Goal: Information Seeking & Learning: Learn about a topic

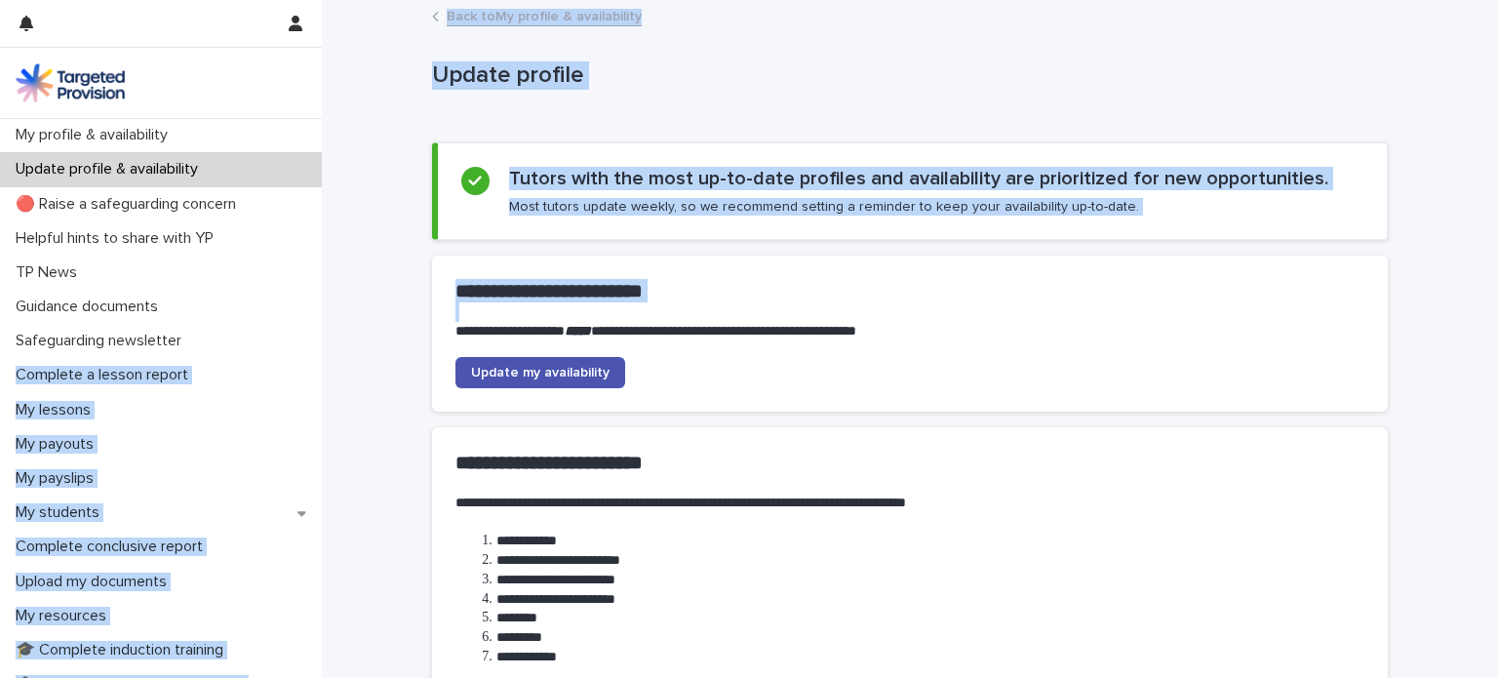
drag, startPoint x: 322, startPoint y: 315, endPoint x: 317, endPoint y: 352, distance: 37.4
click at [322, 352] on div "**********" at bounding box center [910, 462] width 1177 height 925
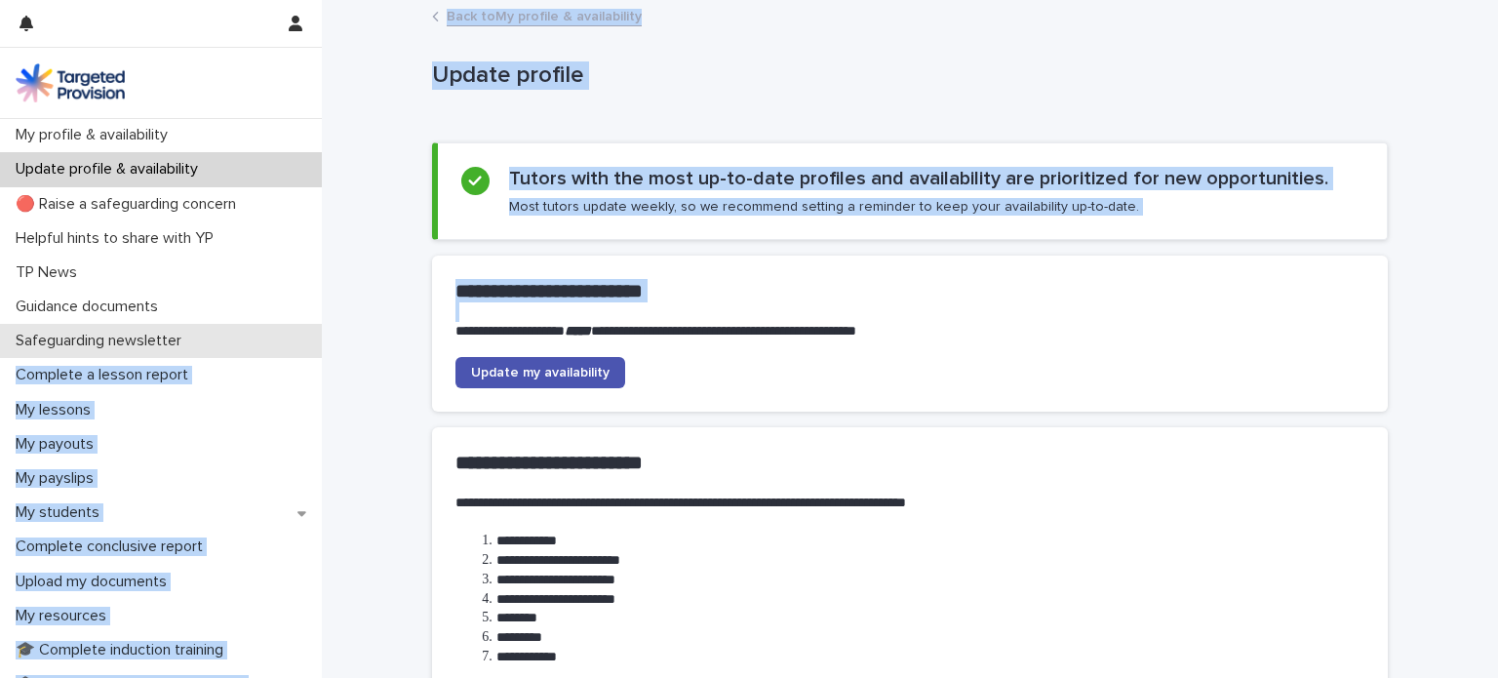
click at [271, 343] on div "Safeguarding newsletter" at bounding box center [161, 341] width 322 height 34
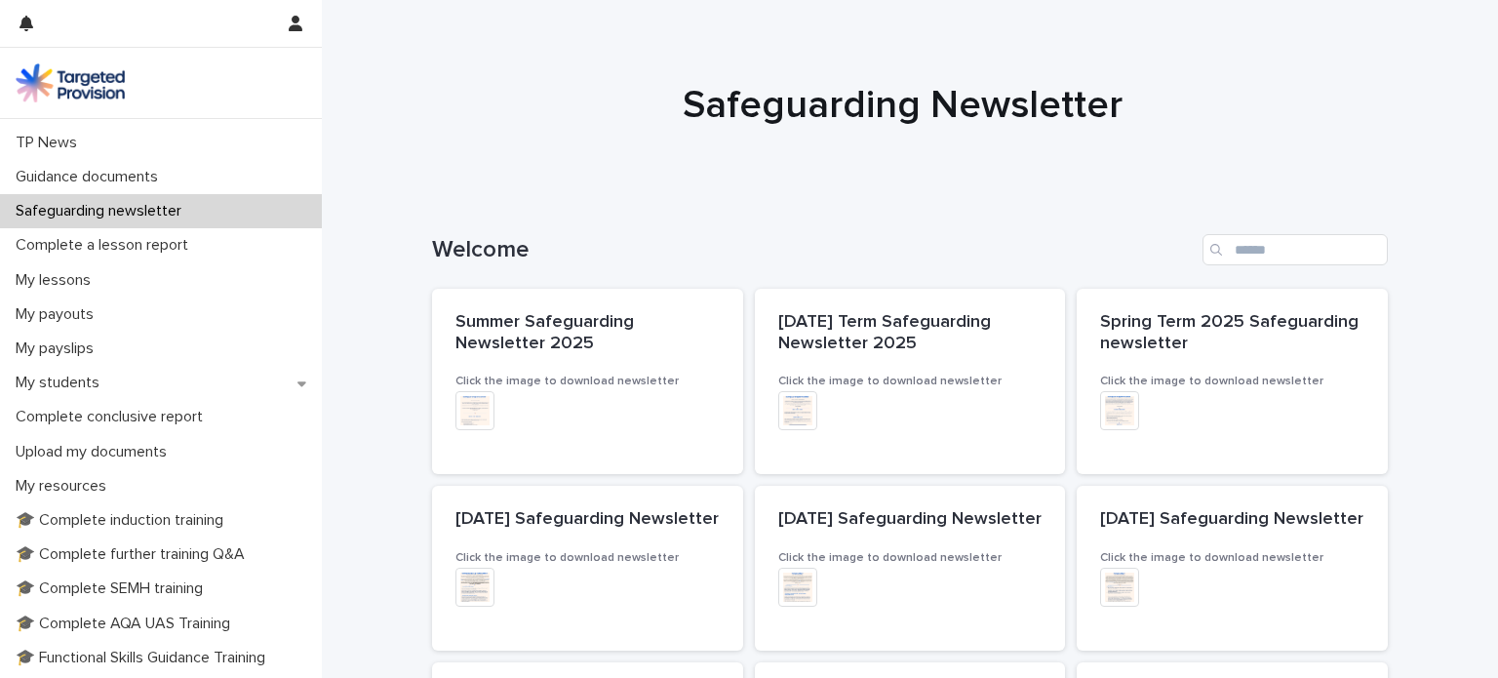
scroll to position [135, 0]
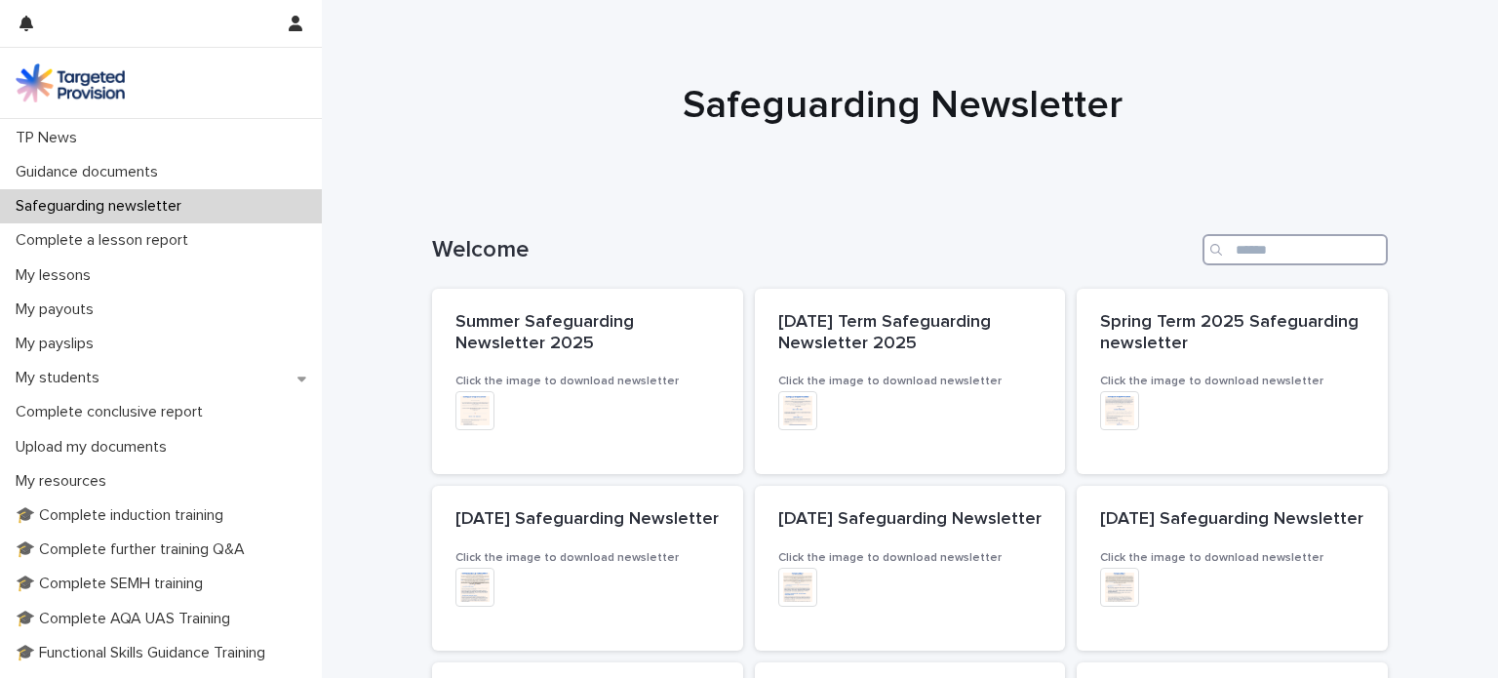
click at [1227, 252] on input "Search" at bounding box center [1295, 249] width 185 height 31
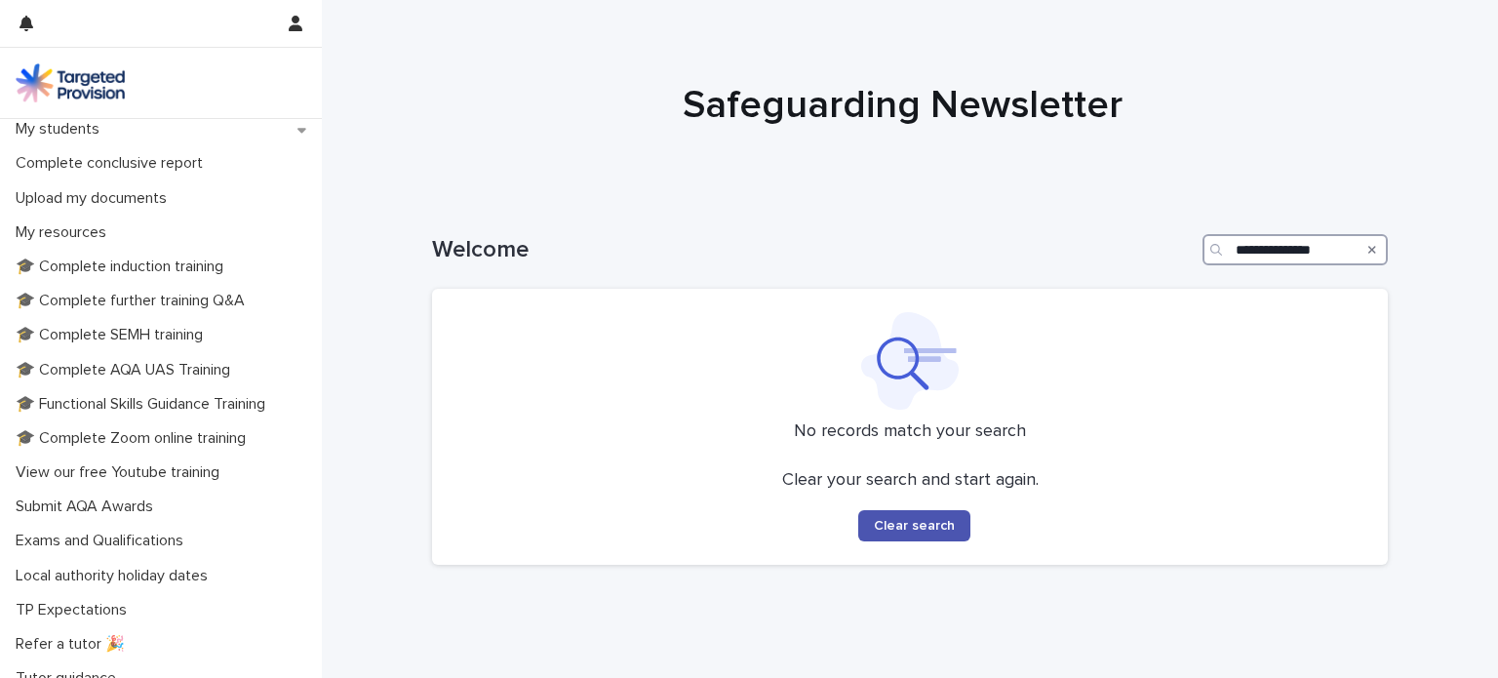
scroll to position [435, 0]
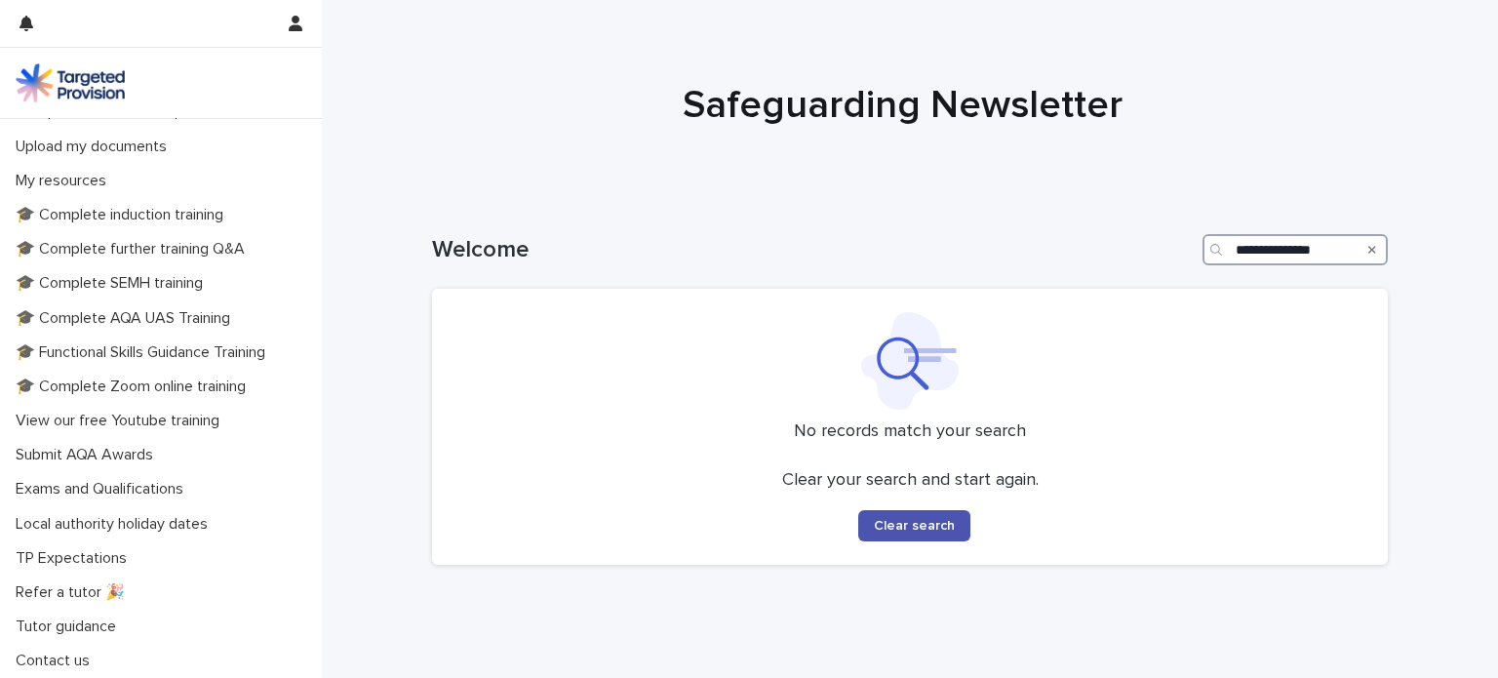
type input "**********"
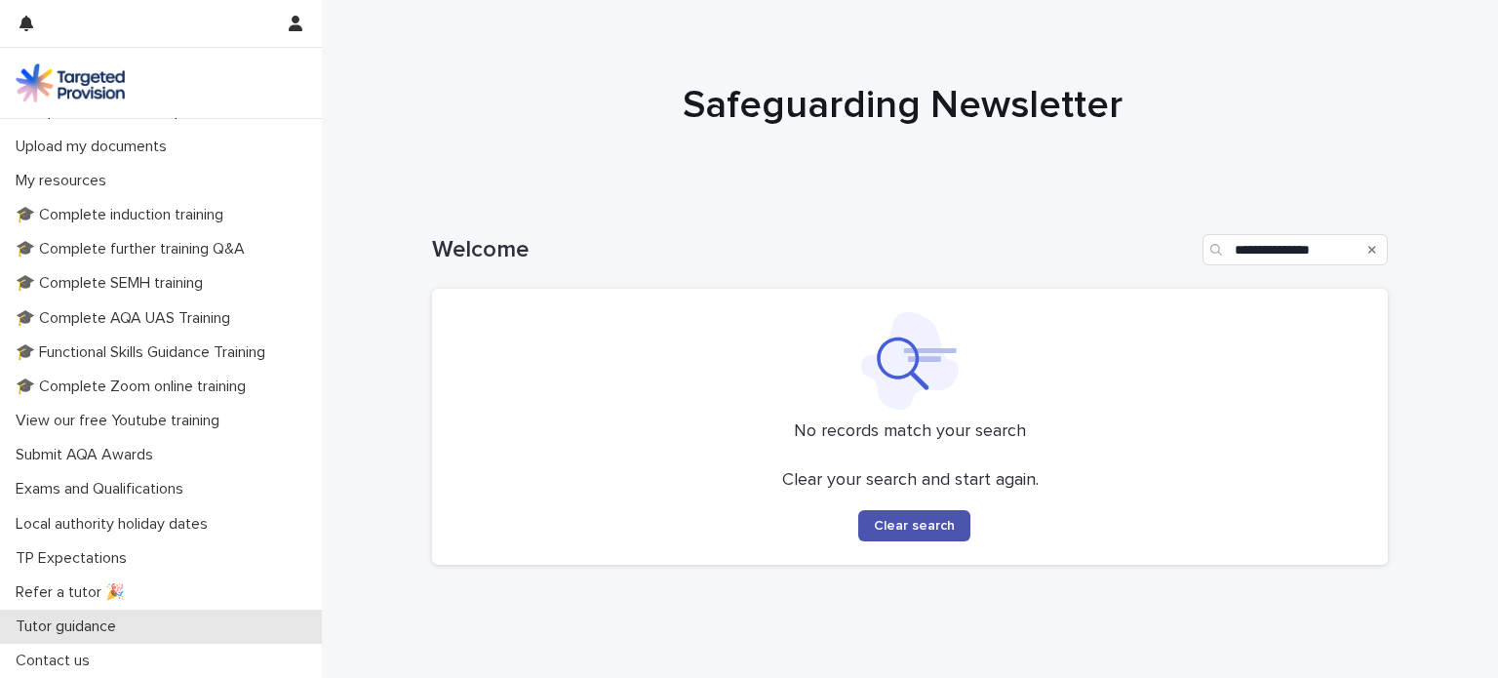
click at [45, 616] on div "Tutor guidance" at bounding box center [161, 627] width 322 height 34
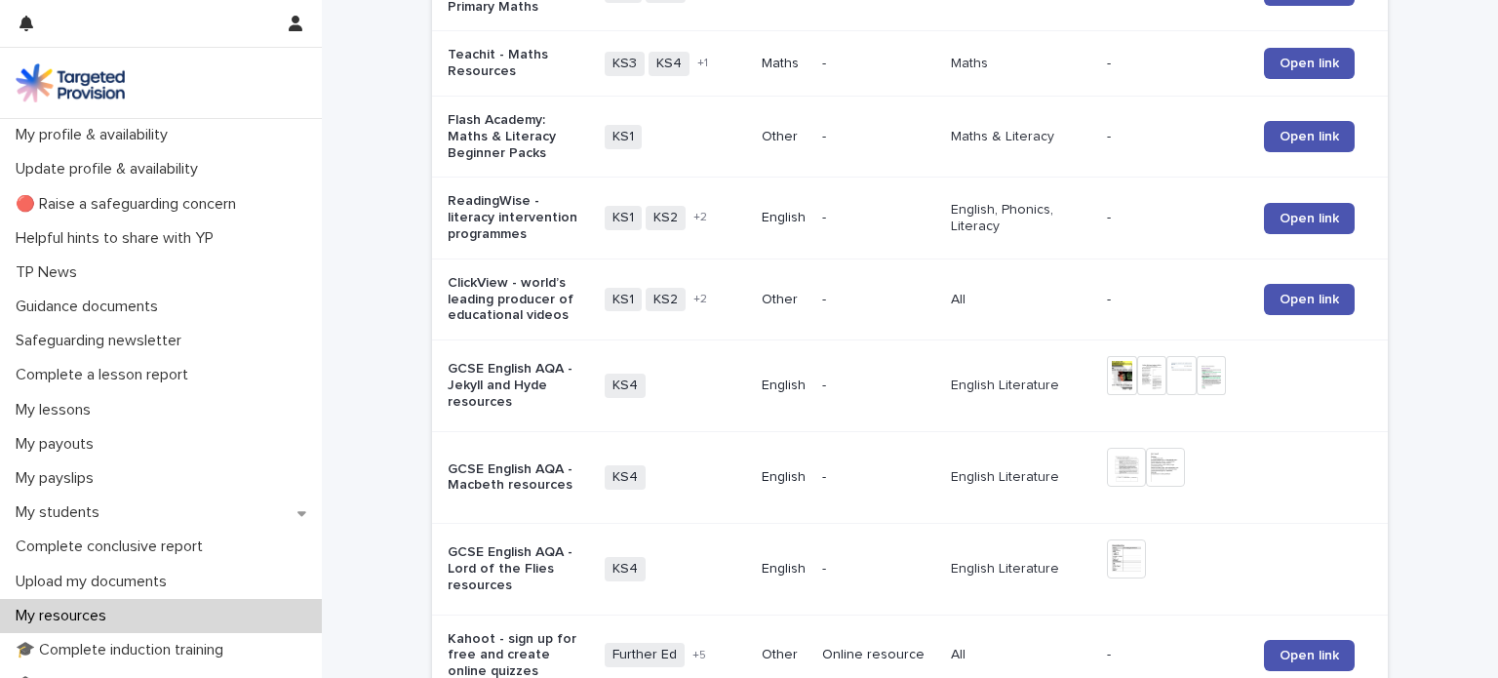
scroll to position [603, 0]
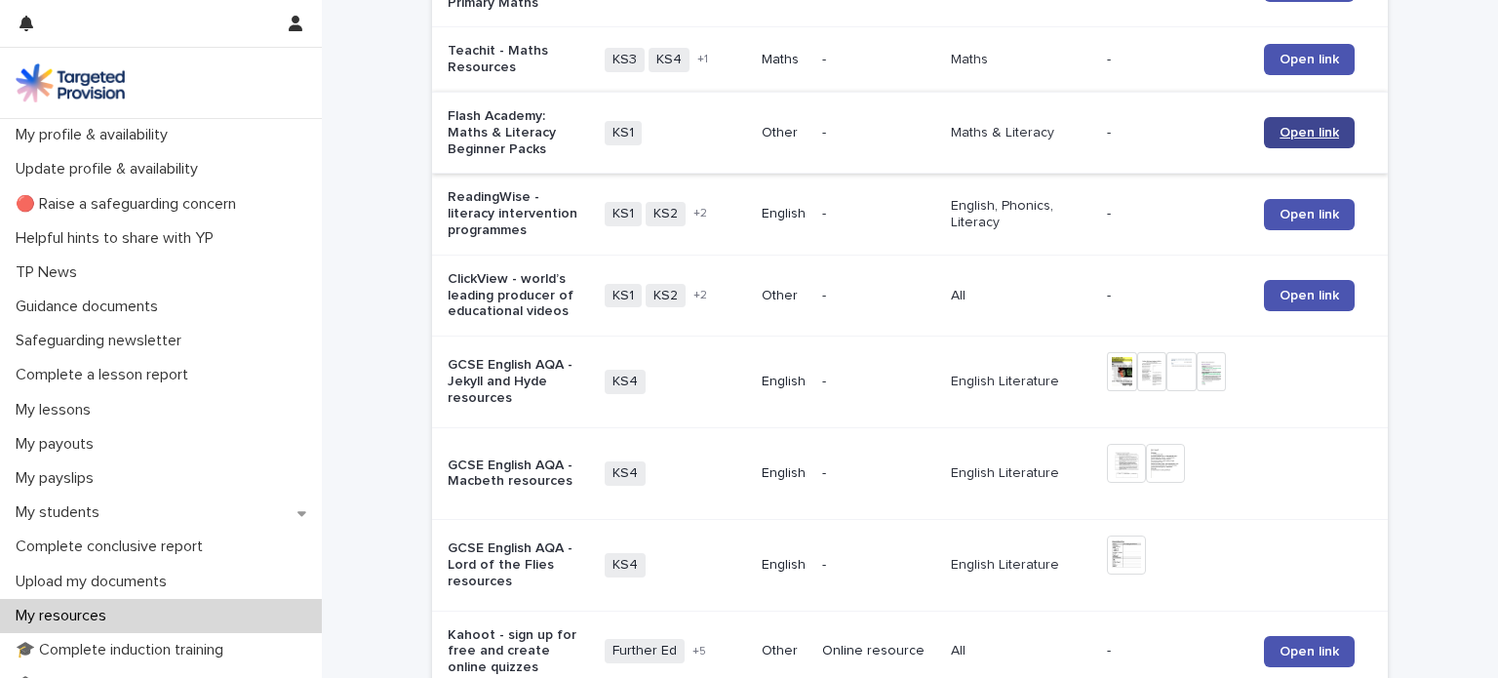
click at [1319, 127] on span "Open link" at bounding box center [1310, 133] width 60 height 14
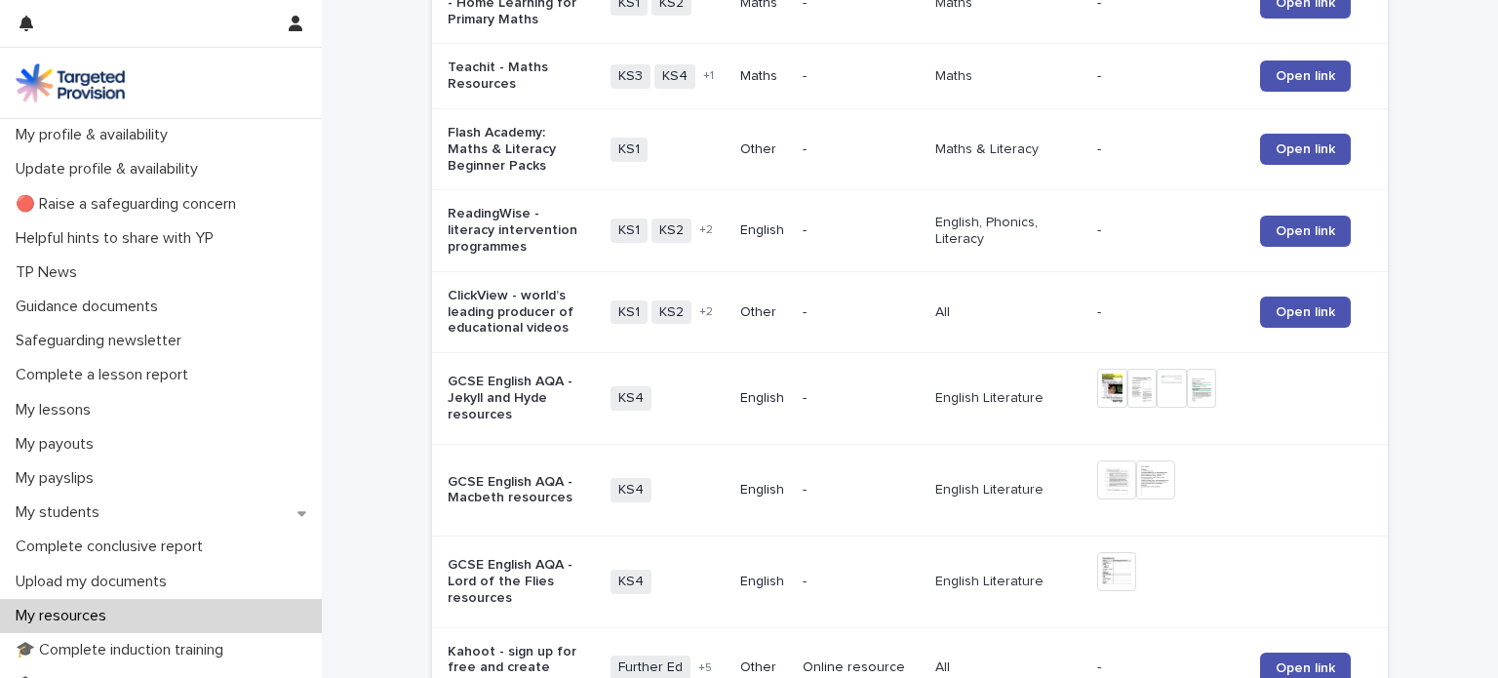
scroll to position [1214, 0]
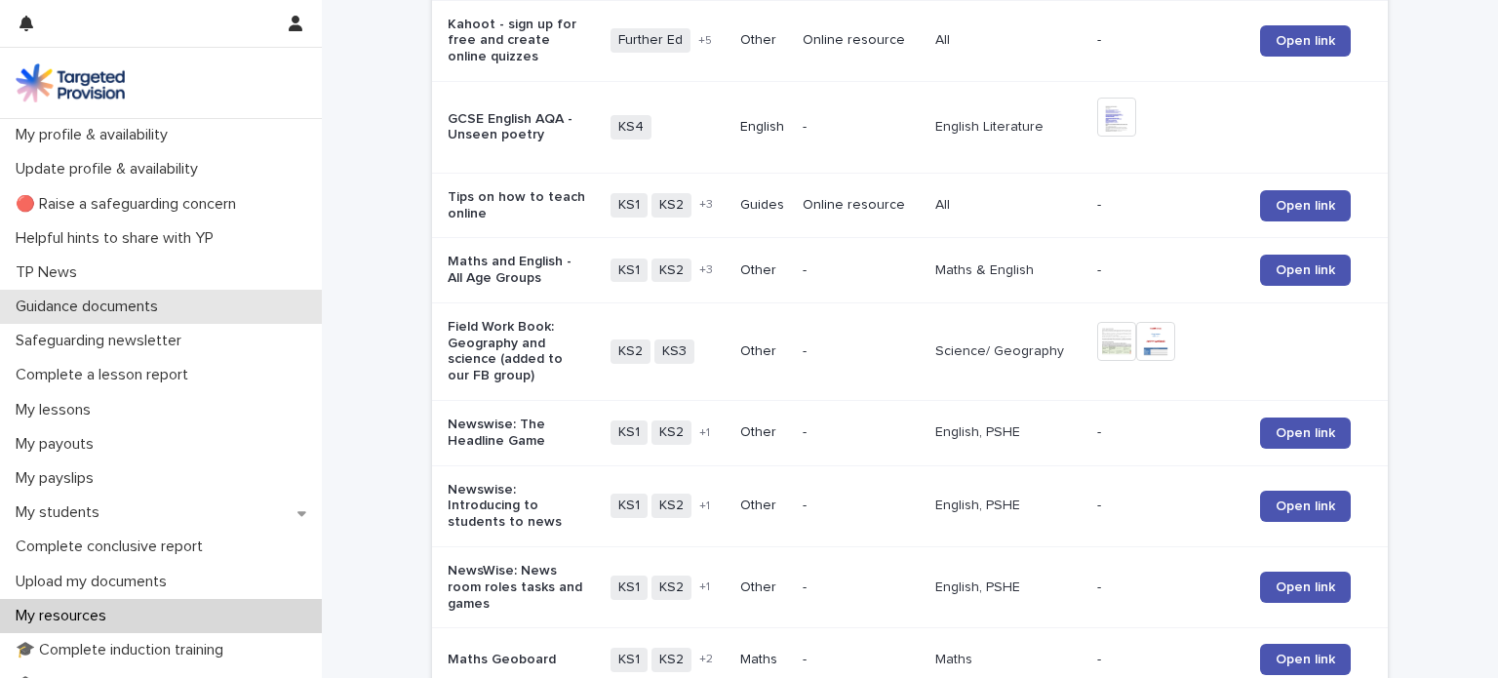
click at [128, 304] on p "Guidance documents" at bounding box center [91, 307] width 166 height 19
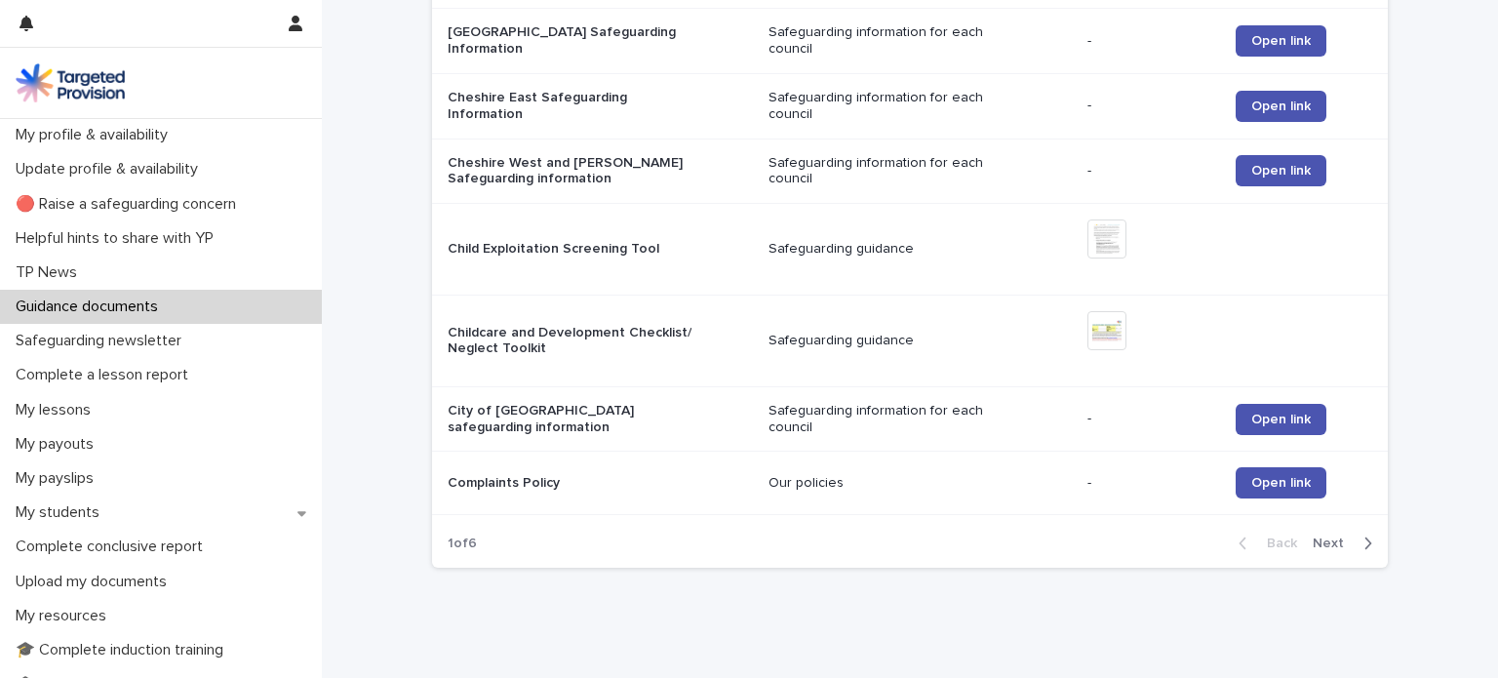
scroll to position [1923, 0]
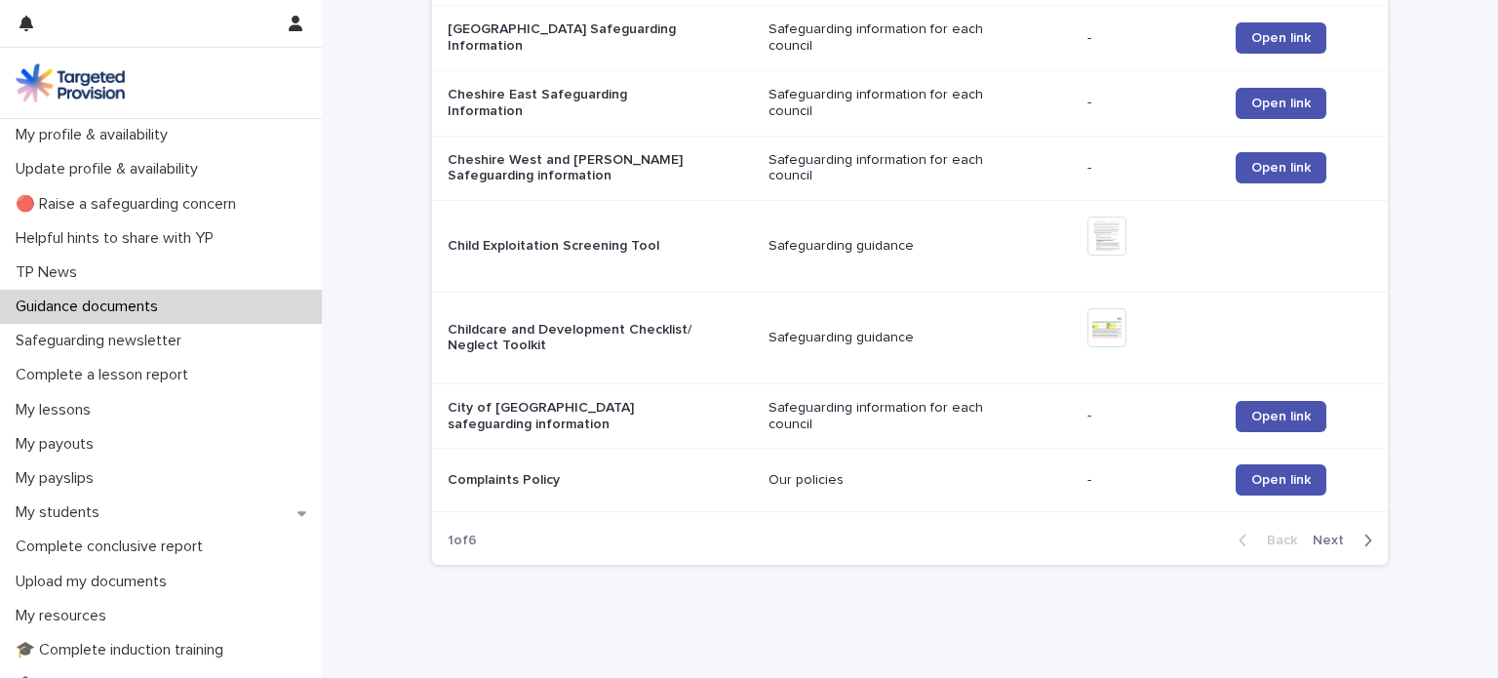
click at [1331, 534] on span "Next" at bounding box center [1334, 541] width 43 height 14
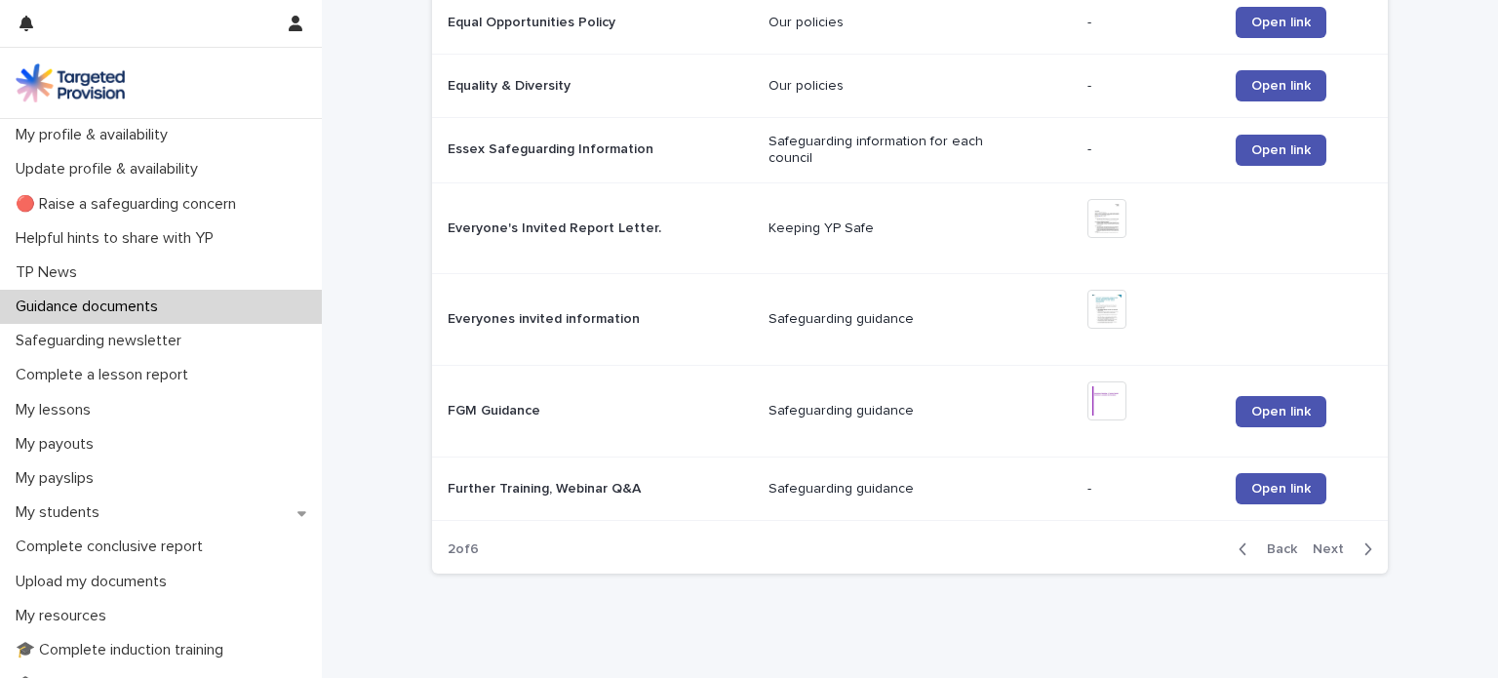
scroll to position [2025, 0]
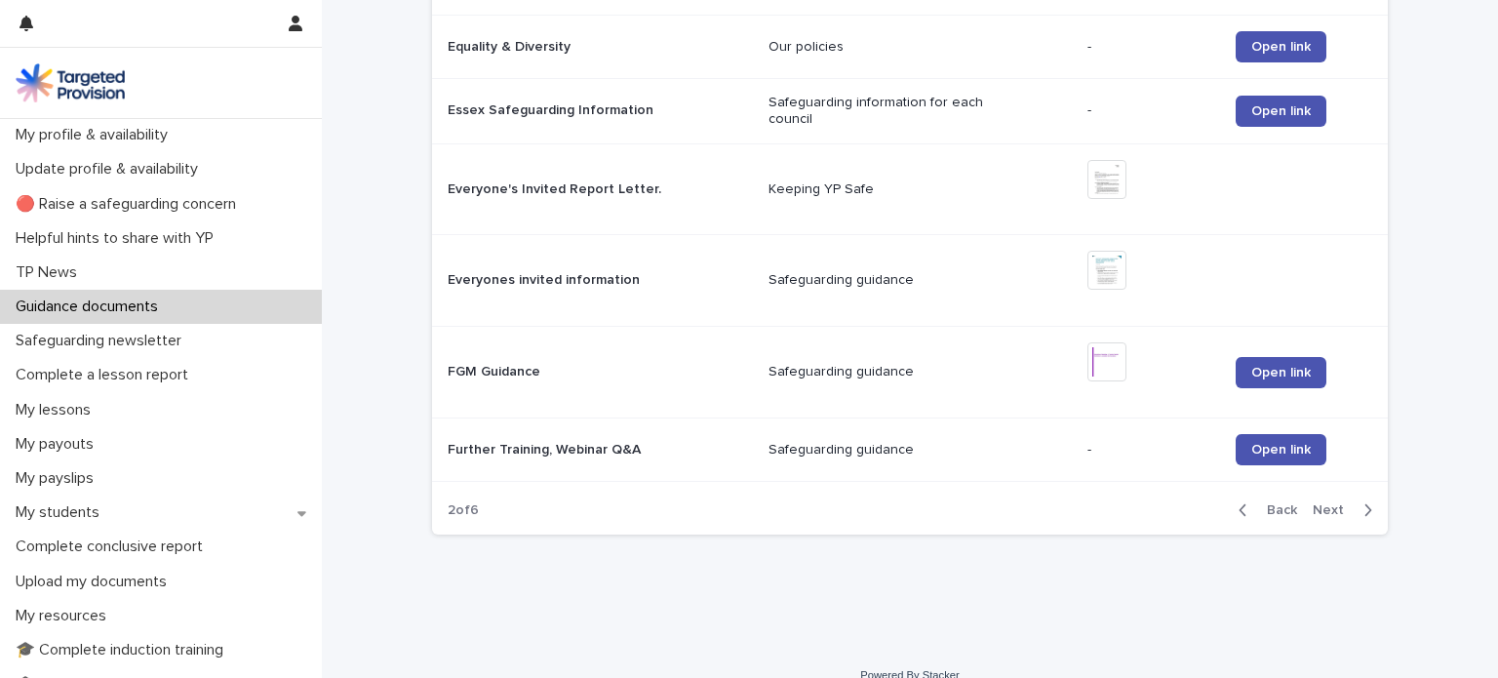
click at [1335, 503] on span "Next" at bounding box center [1334, 510] width 43 height 14
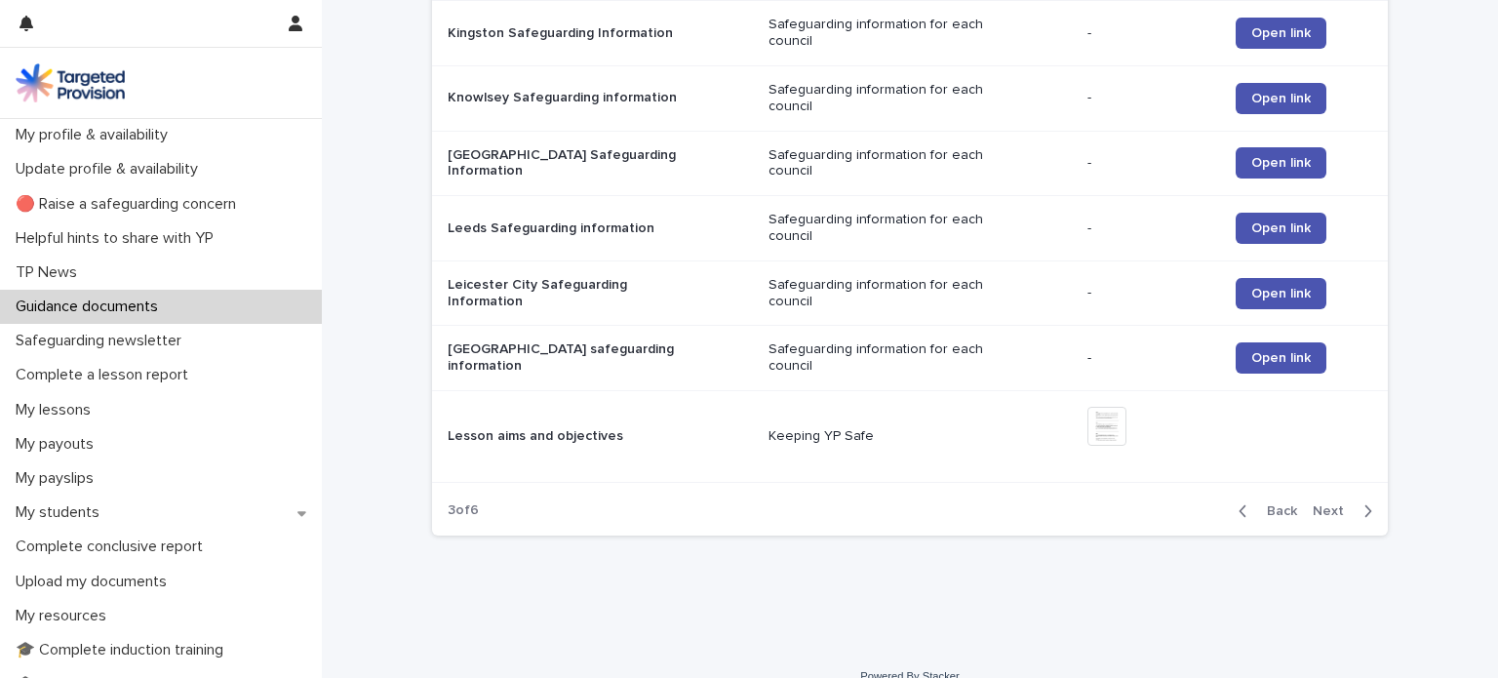
click at [1319, 504] on span "Next" at bounding box center [1334, 511] width 43 height 14
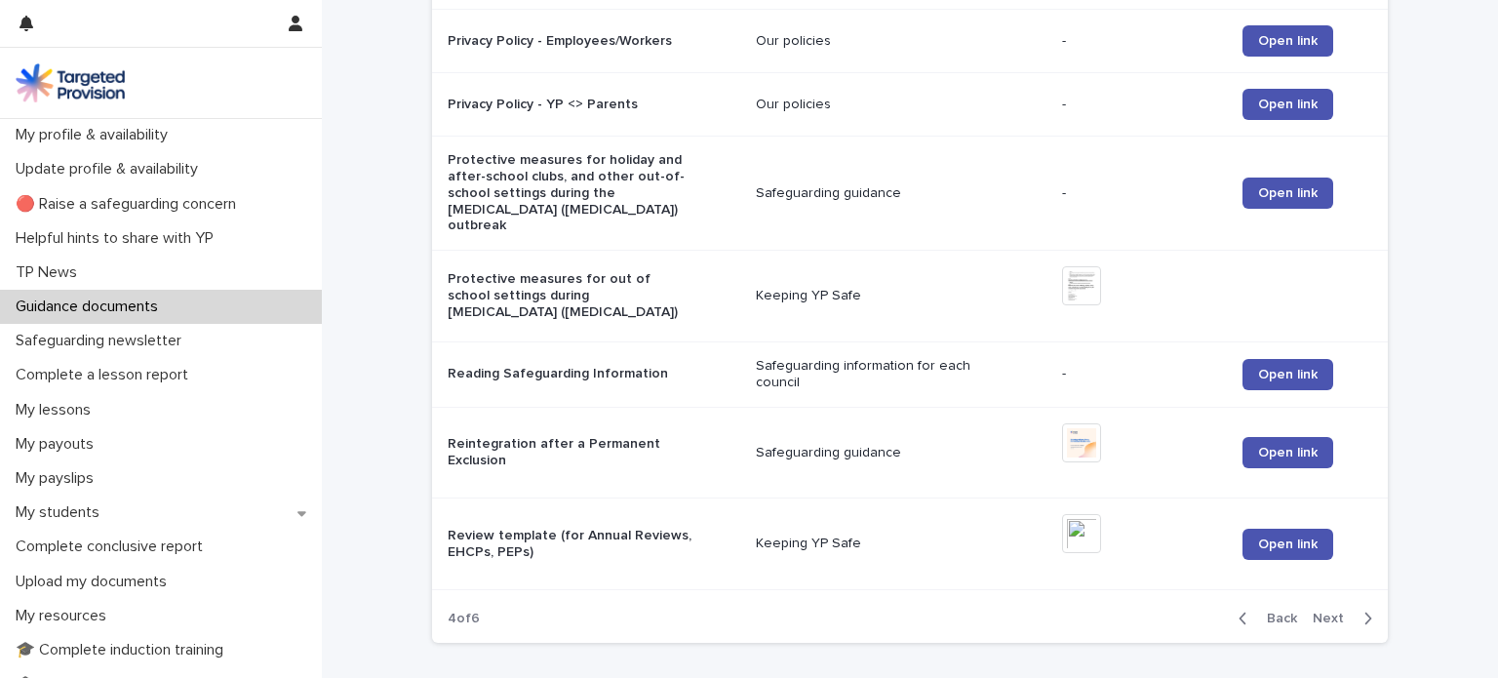
click at [1319, 521] on div "Open link" at bounding box center [1300, 544] width 114 height 47
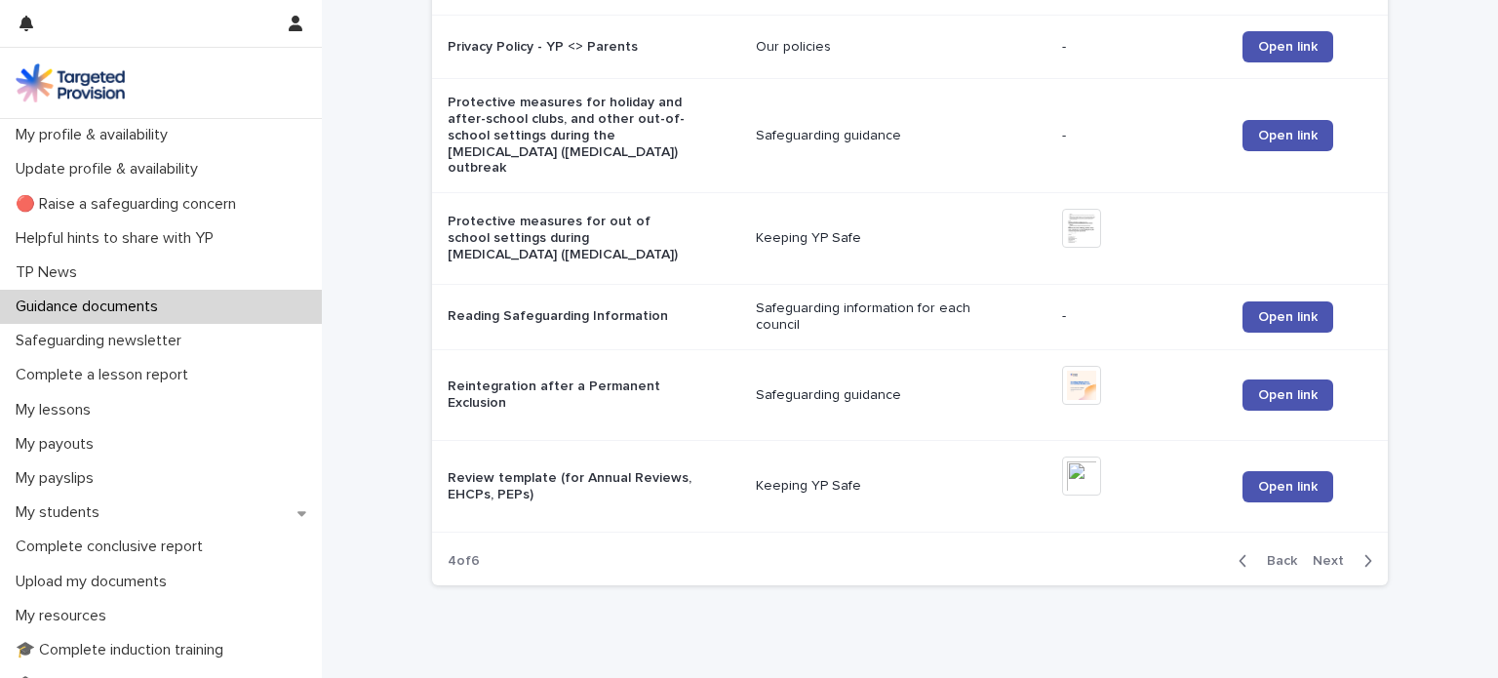
scroll to position [2072, 0]
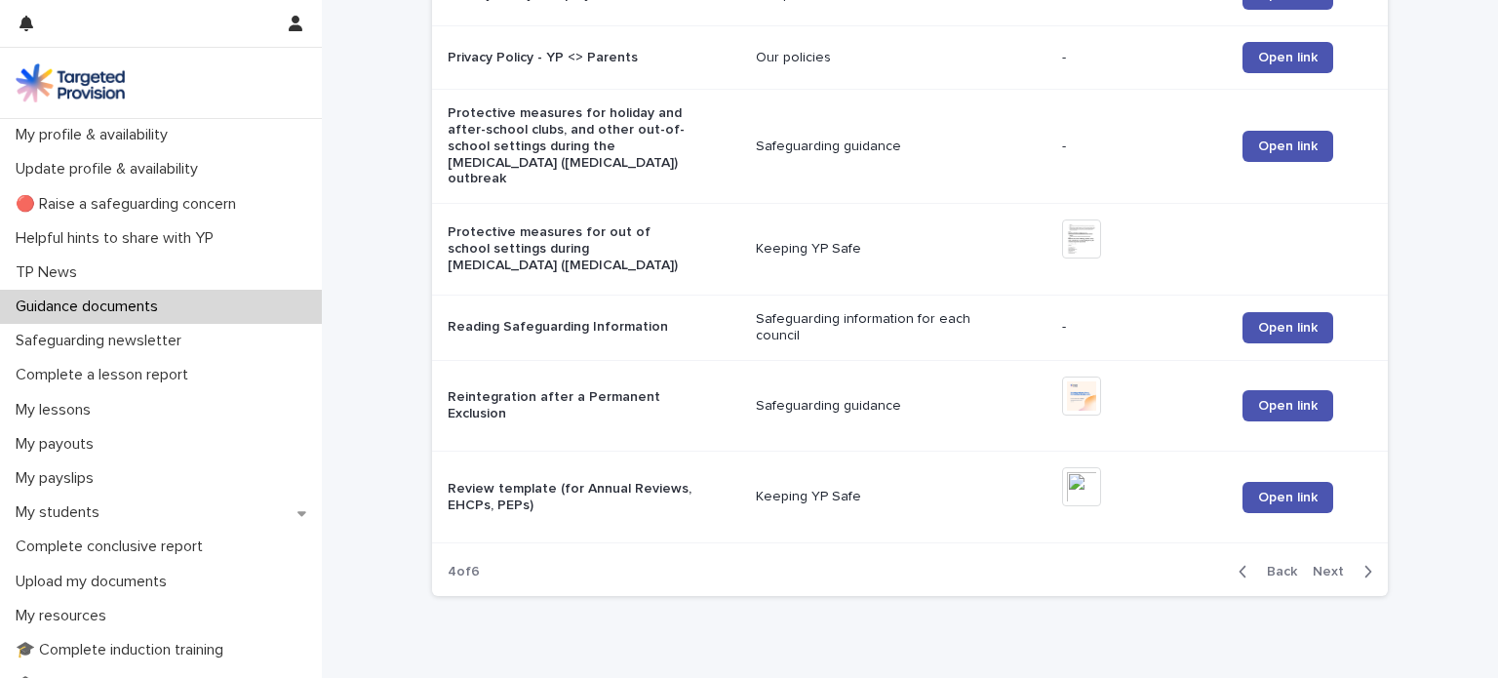
click at [1324, 565] on span "Next" at bounding box center [1334, 572] width 43 height 14
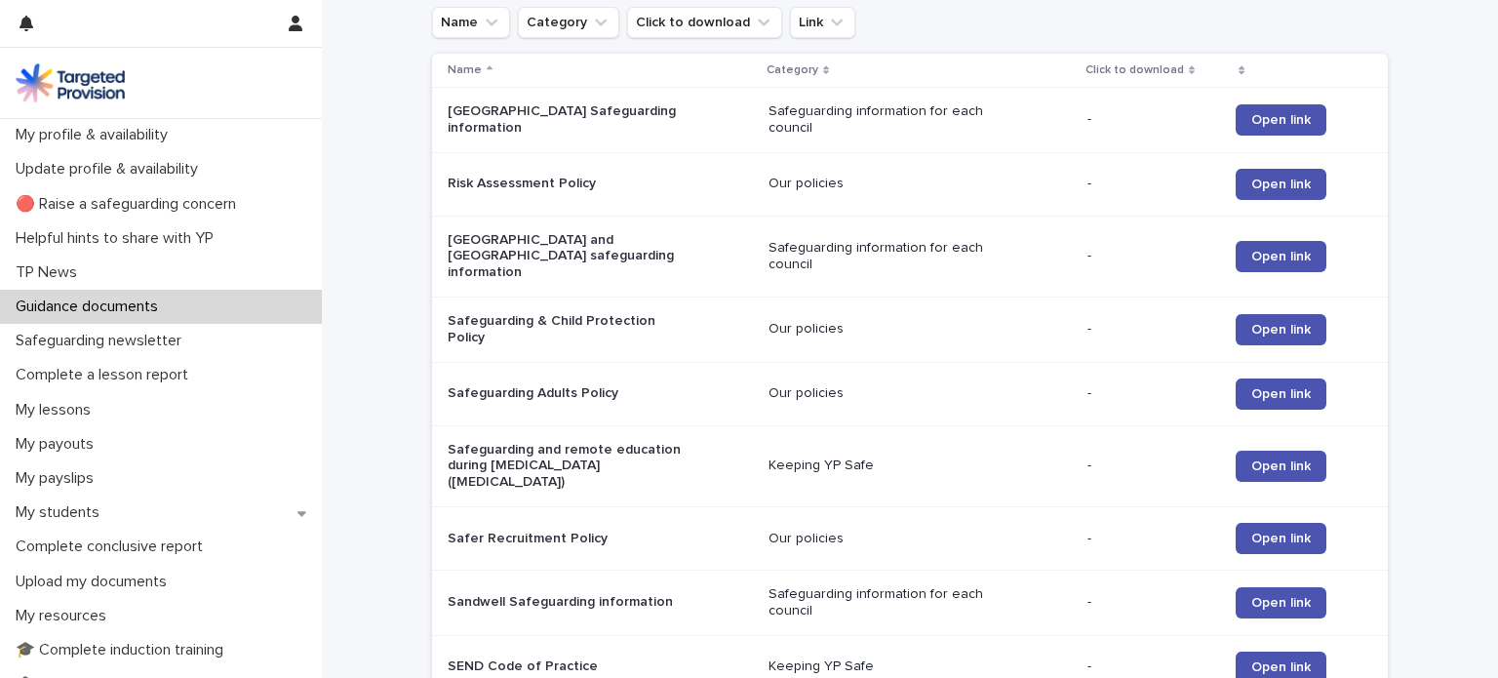
scroll to position [310, 0]
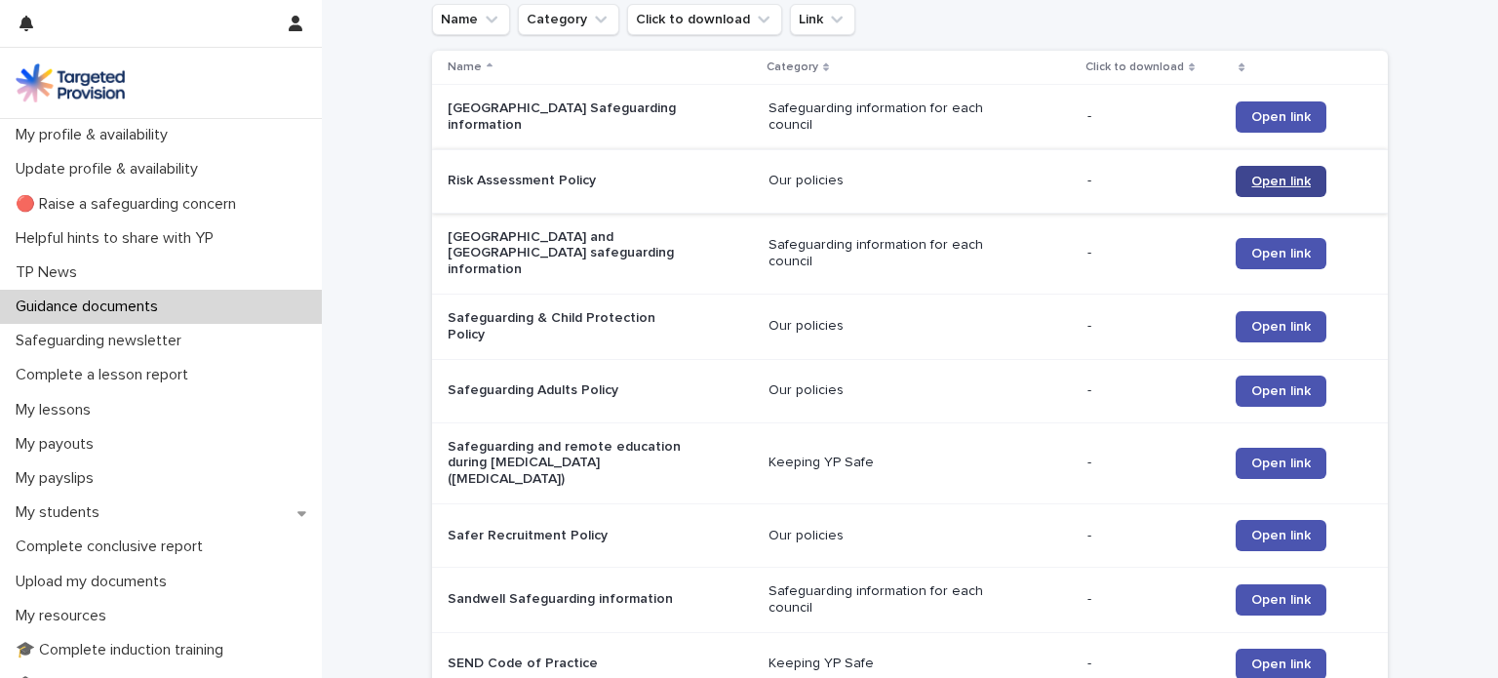
click at [1262, 188] on link "Open link" at bounding box center [1281, 181] width 91 height 31
